Goal: Answer question/provide support

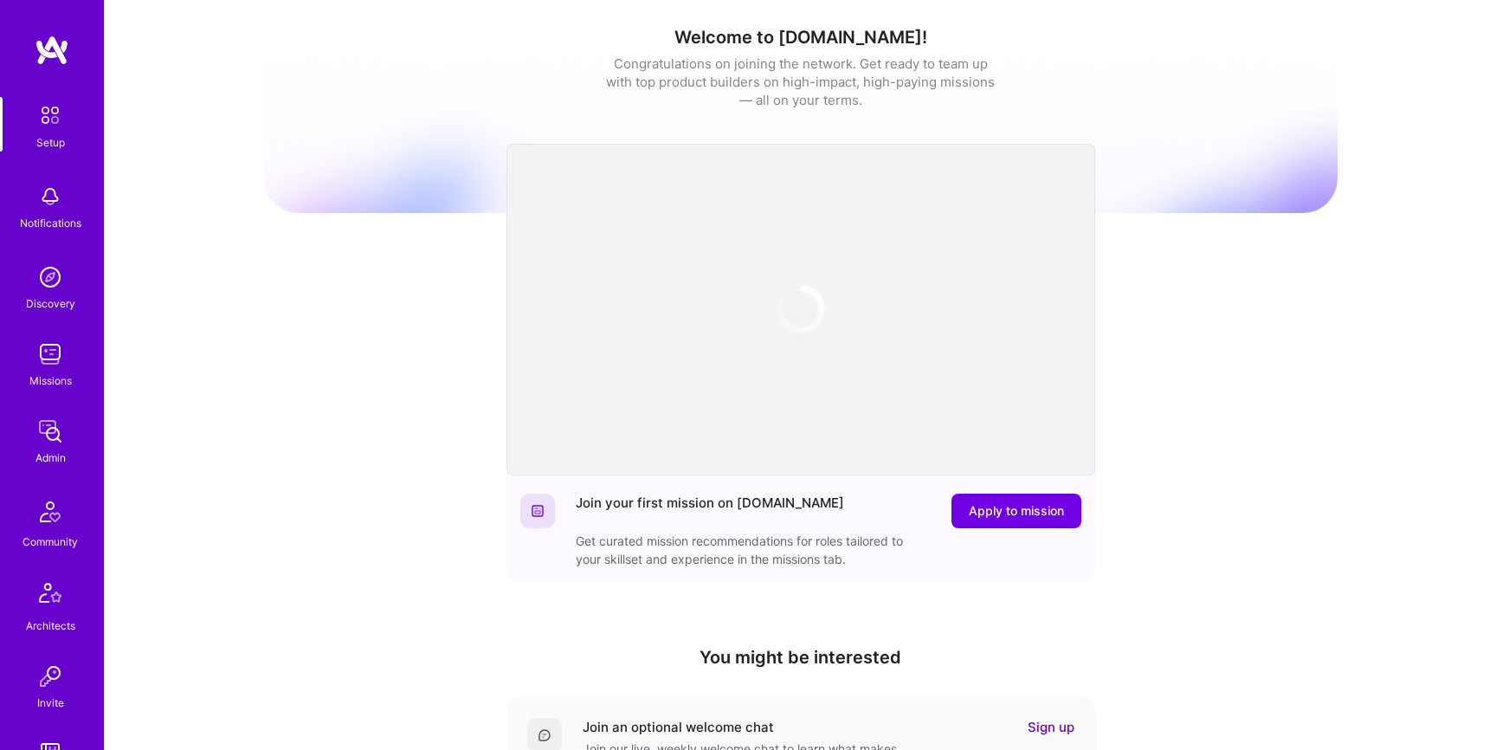
scroll to position [361, 0]
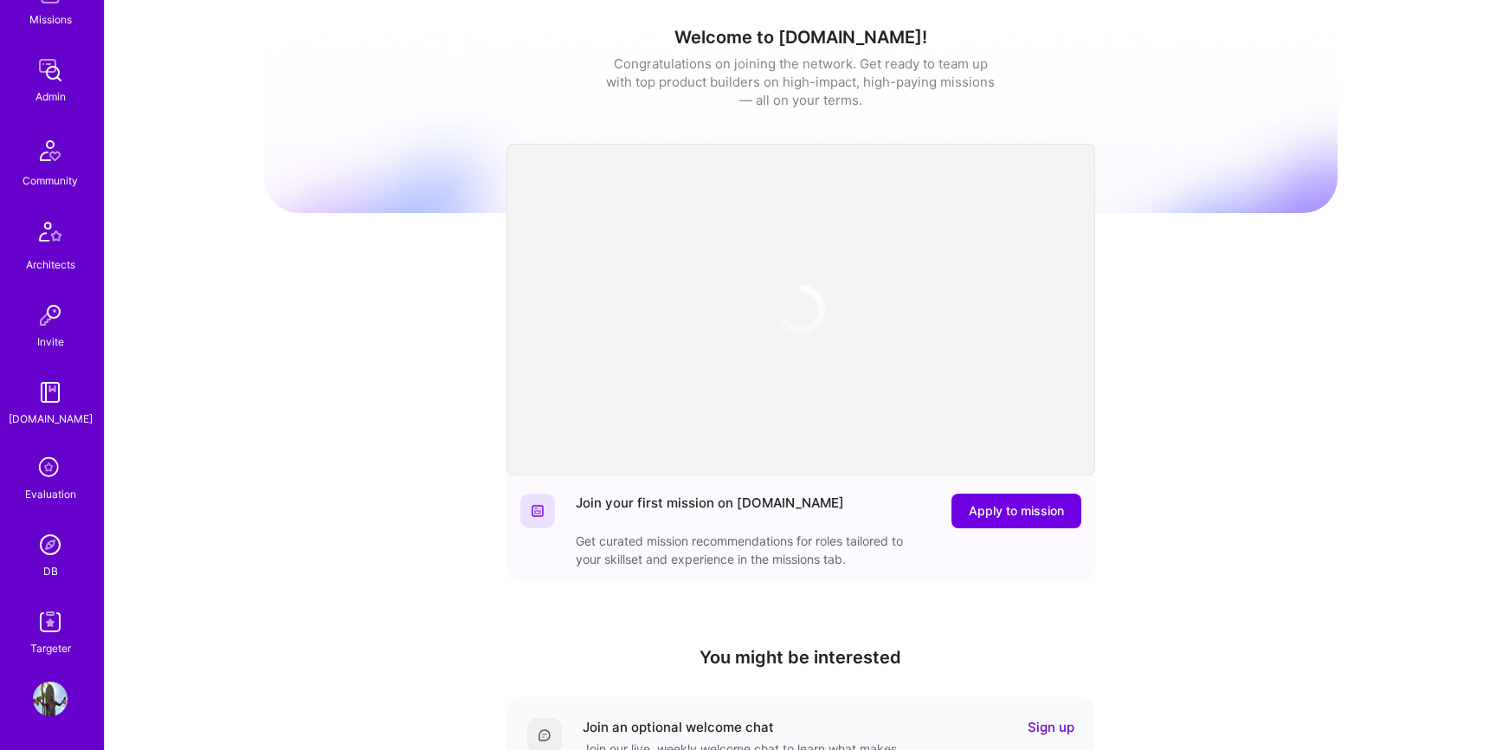
click at [51, 527] on img at bounding box center [50, 544] width 35 height 35
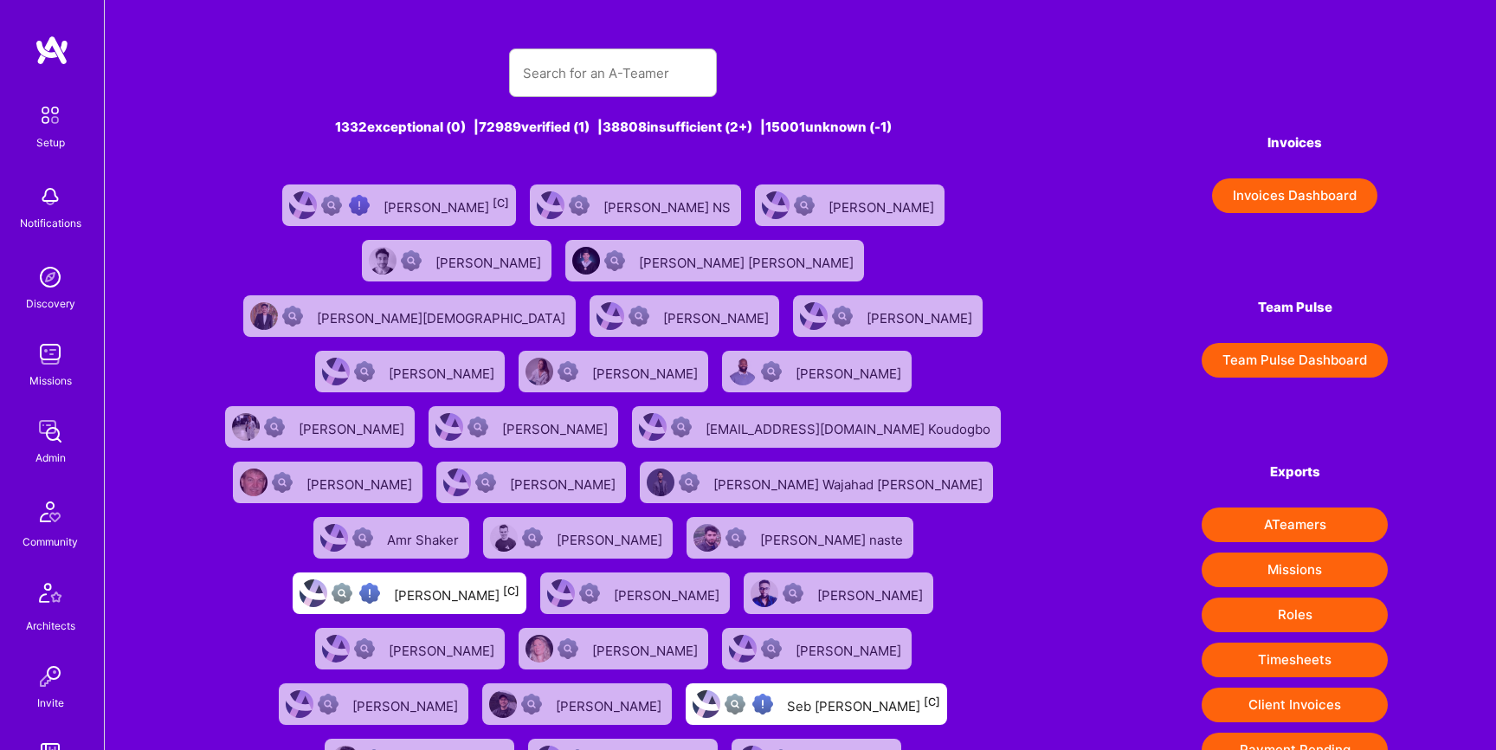
click at [278, 302] on img at bounding box center [264, 316] width 28 height 28
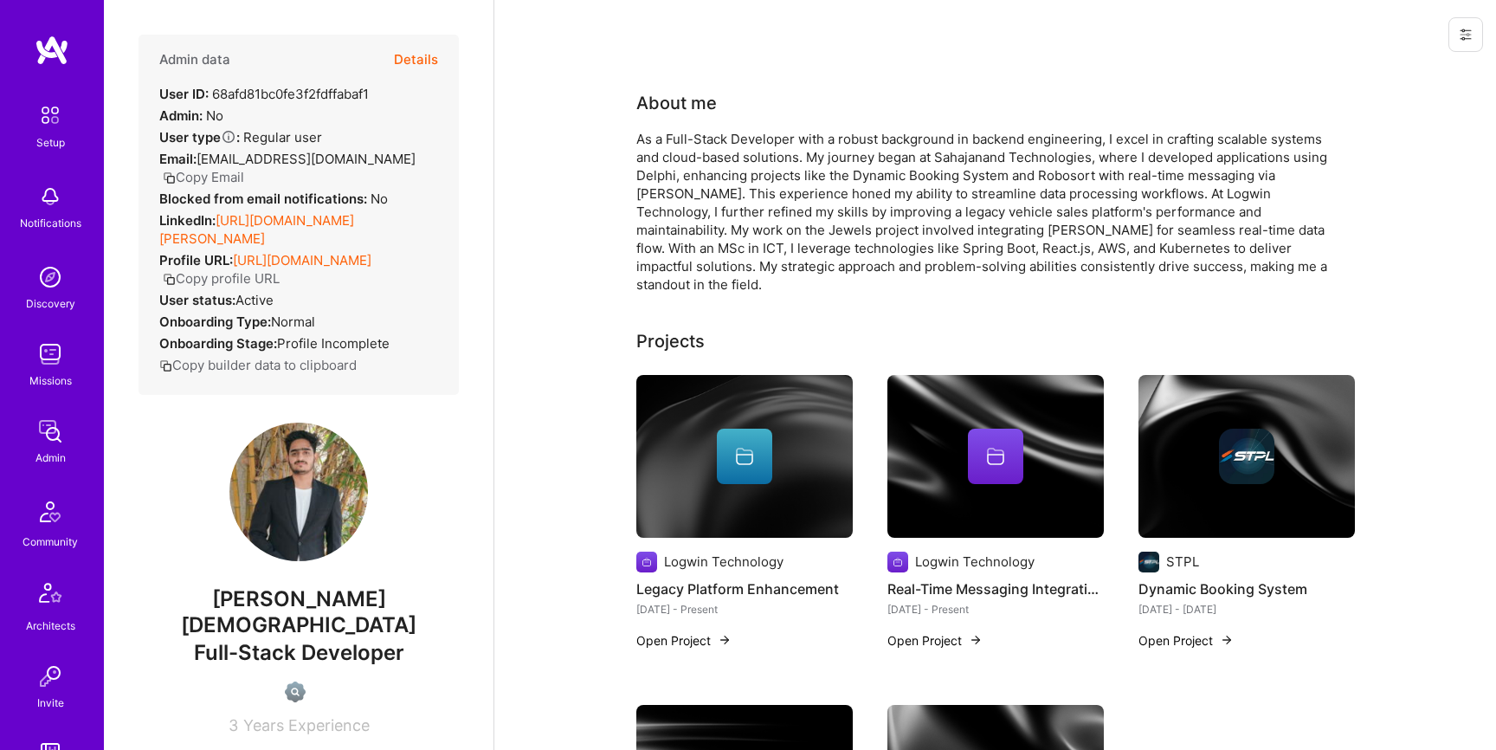
click at [1463, 31] on icon at bounding box center [1465, 34] width 10 height 10
click at [1415, 75] on button "Login as Vyas" at bounding box center [1403, 74] width 160 height 44
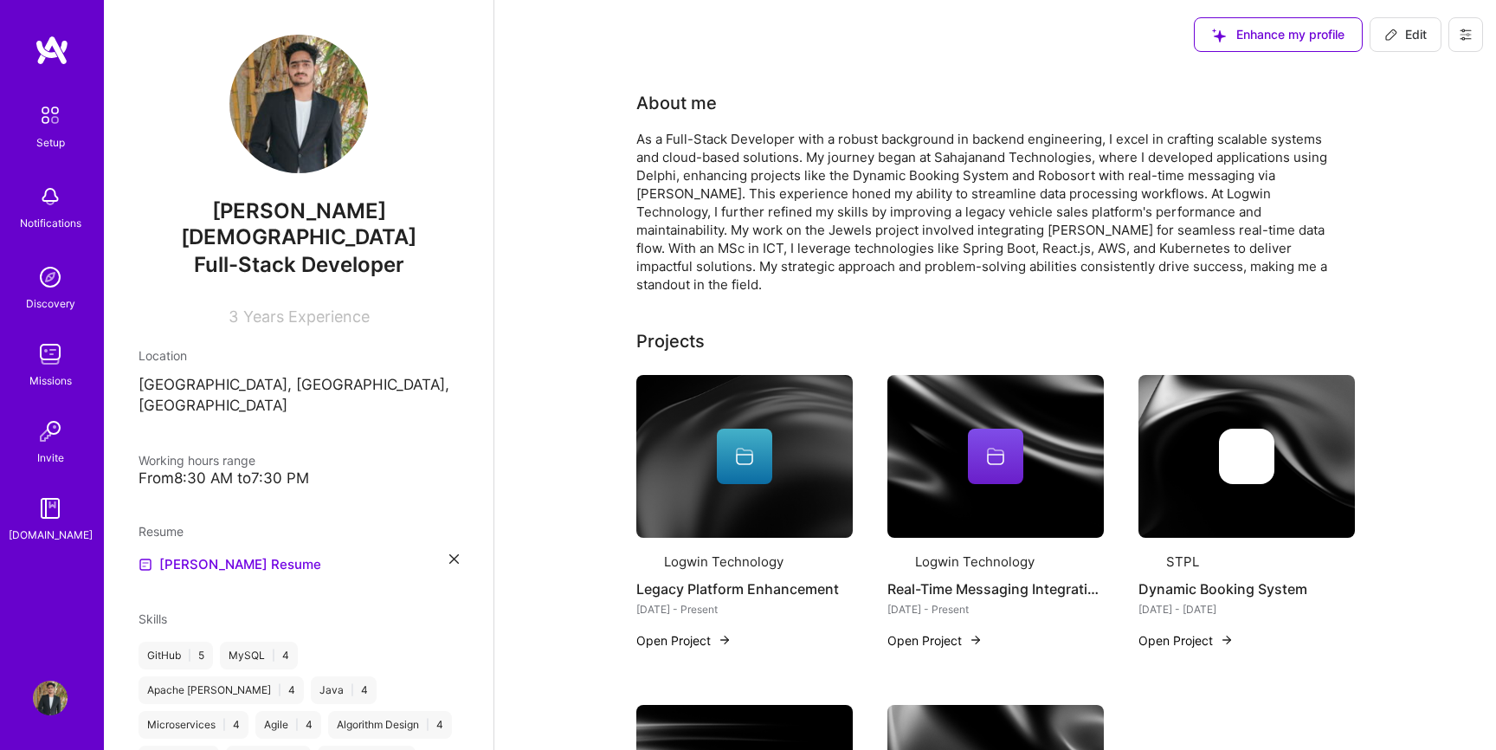
click at [1466, 41] on icon at bounding box center [1466, 35] width 14 height 14
